Goal: Transaction & Acquisition: Purchase product/service

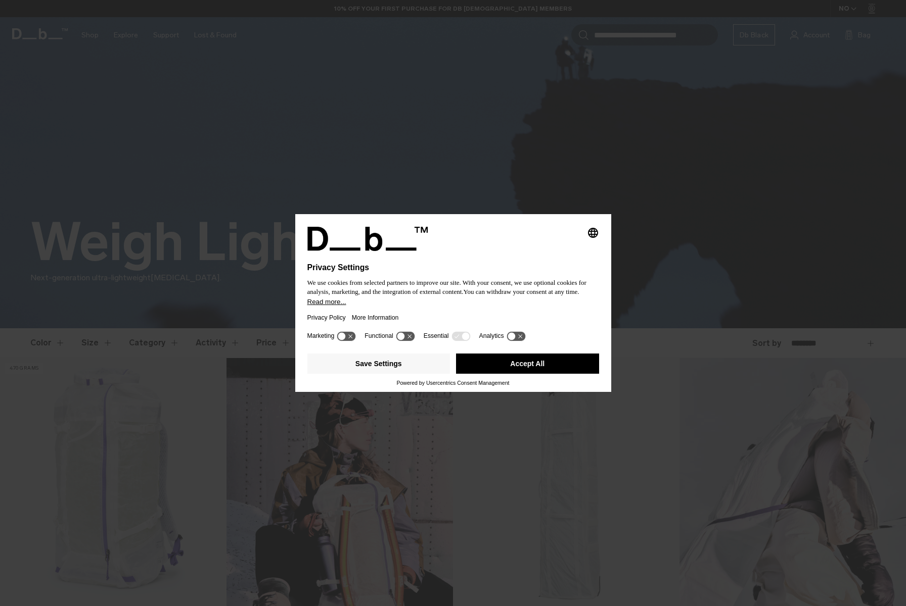
click at [499, 369] on button "Accept All" at bounding box center [527, 364] width 143 height 20
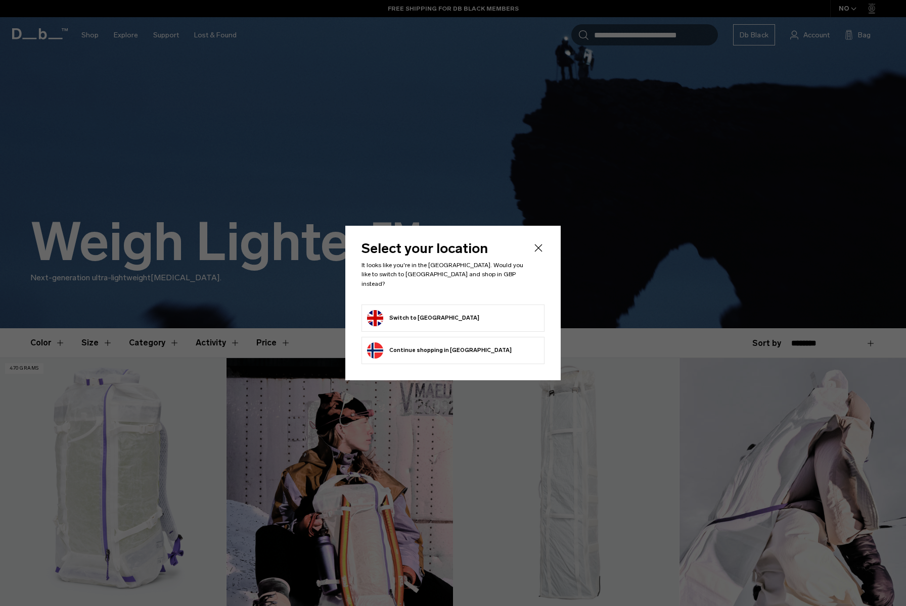
click at [446, 349] on button "Continue browsing Norway store Continue shopping in Norway" at bounding box center [439, 351] width 145 height 16
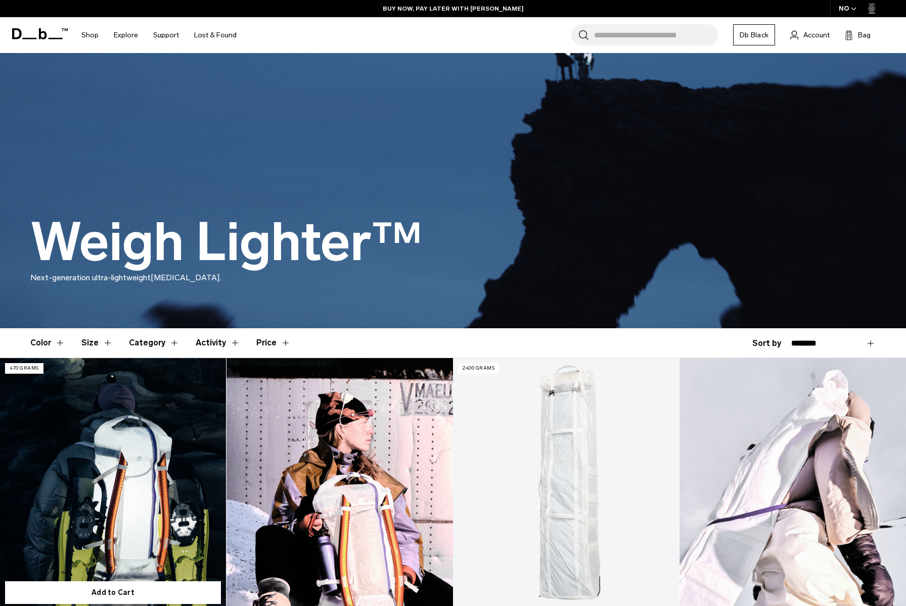
click at [90, 460] on link "Weigh Lighter Backpack 25L" at bounding box center [113, 483] width 226 height 251
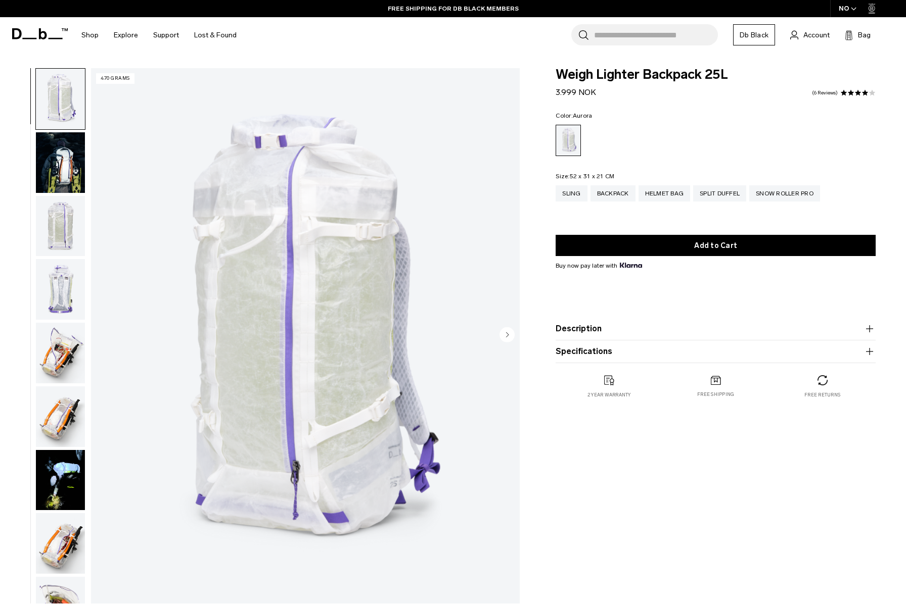
click at [66, 156] on img "button" at bounding box center [60, 162] width 49 height 61
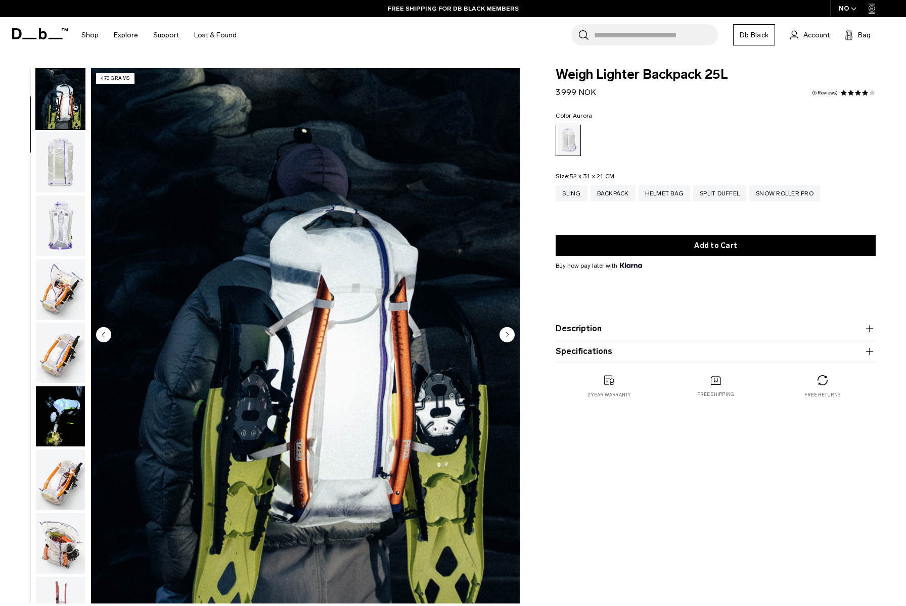
scroll to position [64, 0]
click at [67, 214] on img "button" at bounding box center [60, 225] width 49 height 61
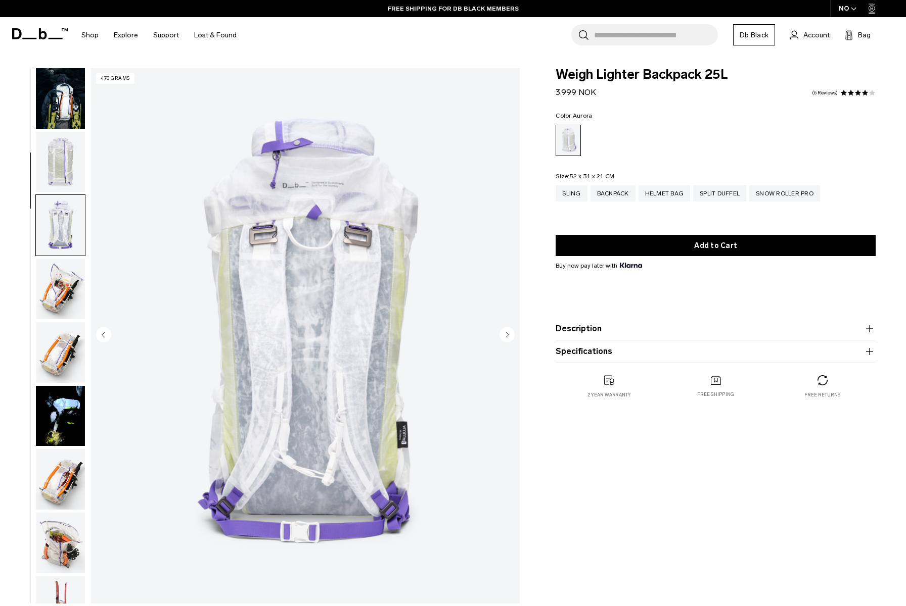
scroll to position [192, 0]
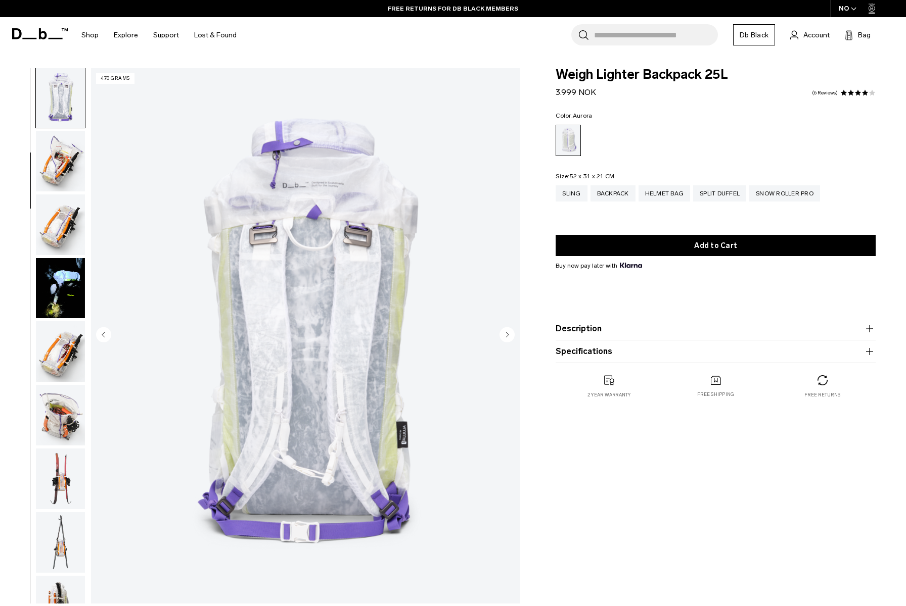
click at [64, 292] on img "button" at bounding box center [60, 288] width 49 height 61
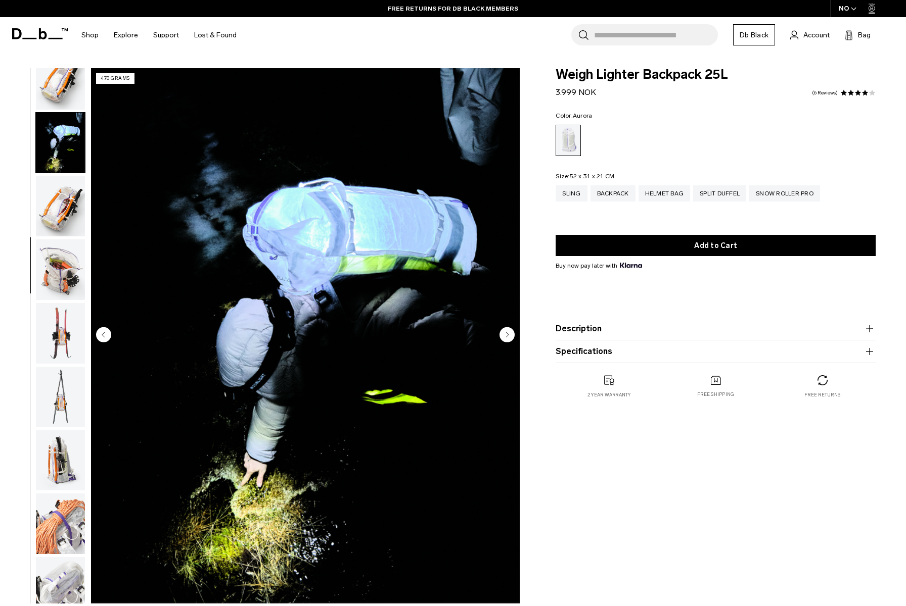
scroll to position [384, 0]
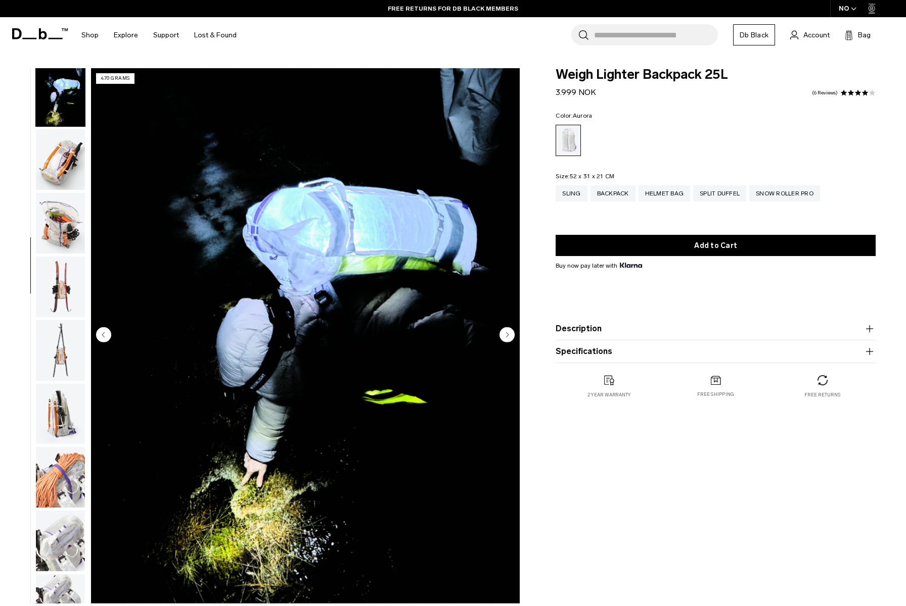
click at [68, 333] on img "button" at bounding box center [60, 350] width 49 height 61
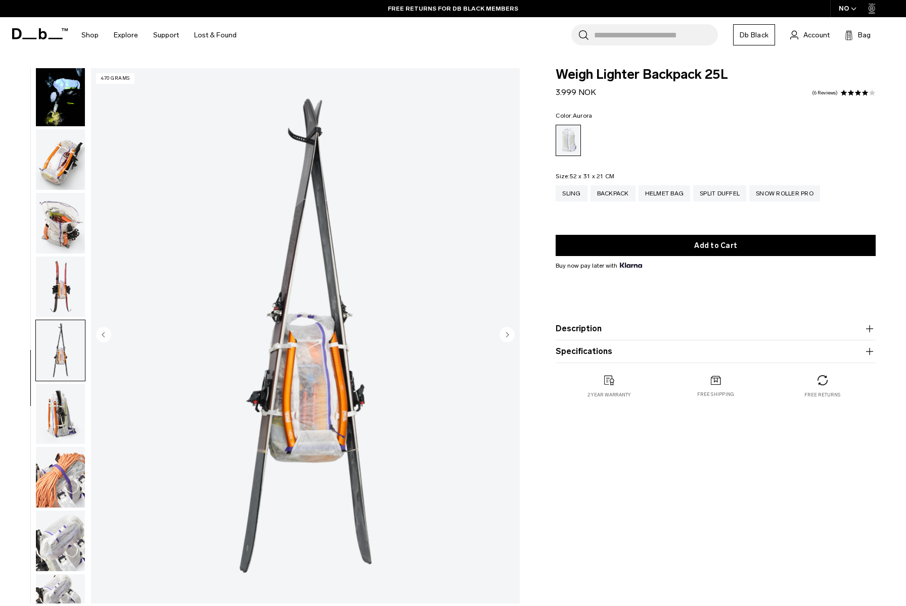
scroll to position [615, 0]
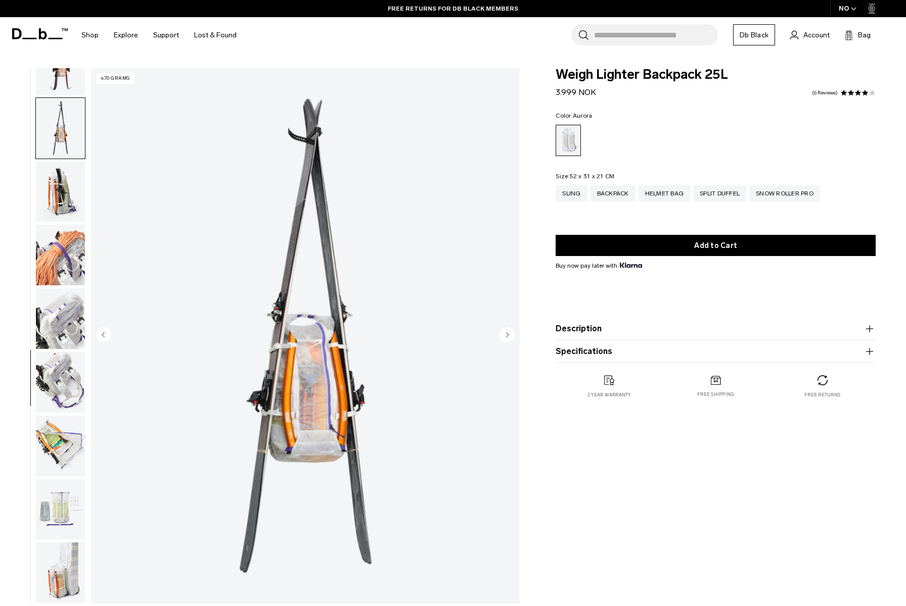
click at [69, 365] on img "button" at bounding box center [60, 382] width 49 height 61
